Goal: Task Accomplishment & Management: Manage account settings

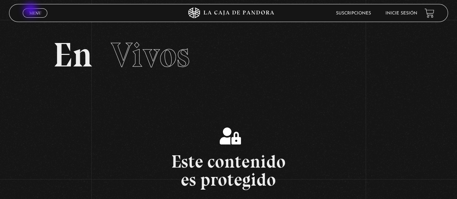
click at [31, 11] on span "Menu" at bounding box center [35, 13] width 12 height 4
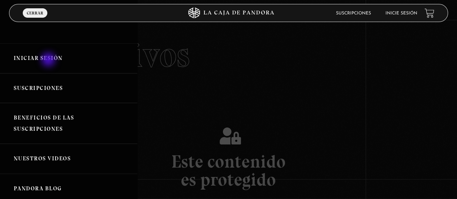
click at [50, 60] on link "Iniciar Sesión" at bounding box center [68, 58] width 137 height 30
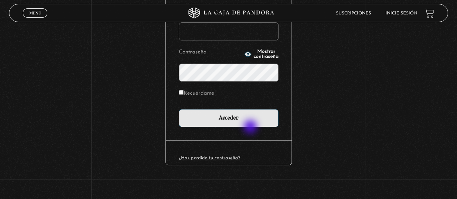
scroll to position [112, 0]
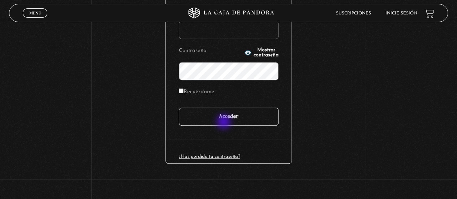
type input "adrisol"
click at [224, 122] on input "Acceder" at bounding box center [229, 117] width 100 height 18
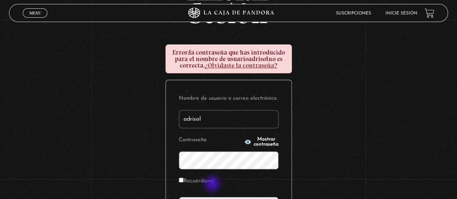
scroll to position [72, 0]
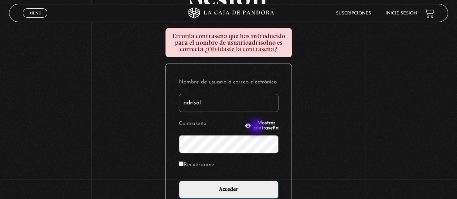
click at [257, 128] on button "Mostrar contraseña" at bounding box center [261, 126] width 34 height 10
click at [161, 157] on div "Iniciar Sesión Error: la contraseña que has introducido para el nombre de usuar…" at bounding box center [228, 115] width 457 height 310
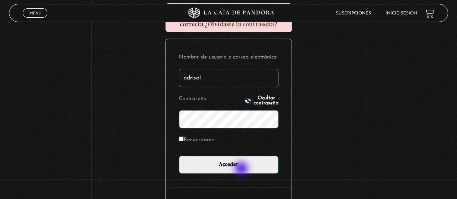
scroll to position [108, 0]
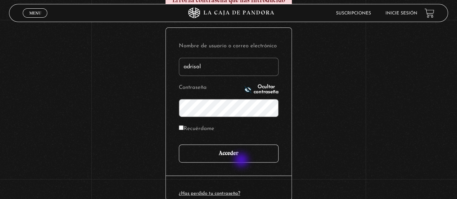
click at [242, 161] on input "Acceder" at bounding box center [229, 154] width 100 height 18
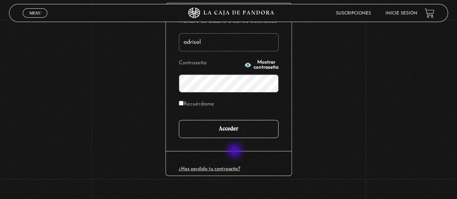
scroll to position [145, 0]
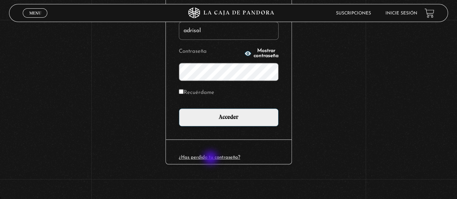
click at [211, 159] on link "¿Has perdido tu contraseña?" at bounding box center [209, 157] width 61 height 5
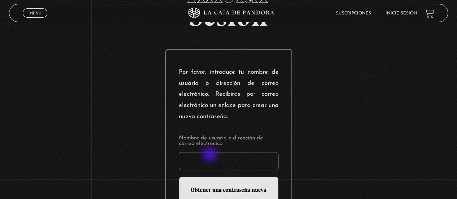
scroll to position [108, 0]
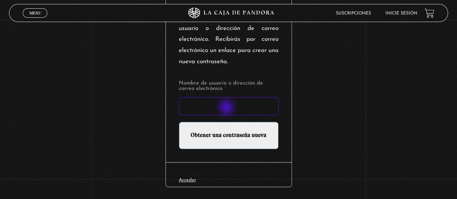
click at [227, 108] on input "Nombre de usuario o dirección de correo electrónico *" at bounding box center [229, 106] width 100 height 18
type input "adrisol"
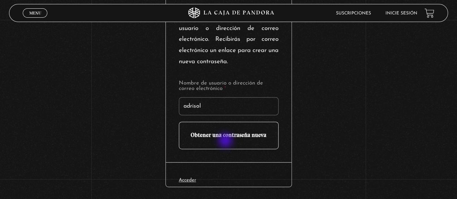
click at [226, 141] on input "Obtener una contraseña nueva" at bounding box center [229, 135] width 100 height 27
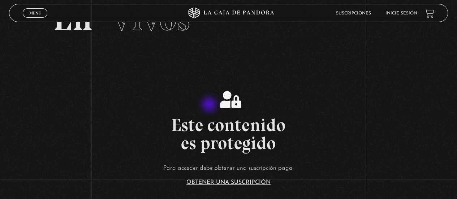
scroll to position [72, 0]
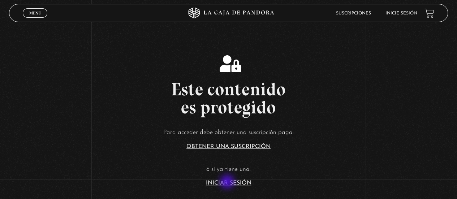
click at [228, 182] on link "Iniciar Sesión" at bounding box center [229, 183] width 46 height 6
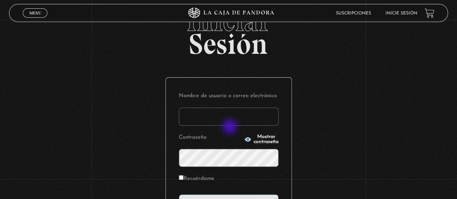
scroll to position [112, 0]
